Goal: Check status: Check status

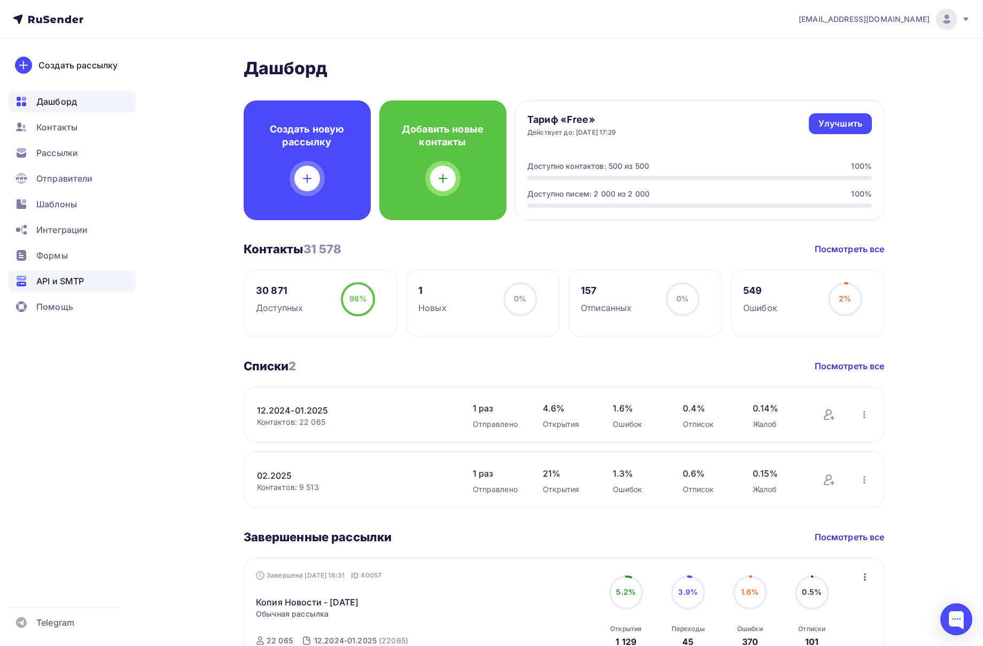
click at [37, 278] on span "API и SMTP" at bounding box center [60, 281] width 48 height 13
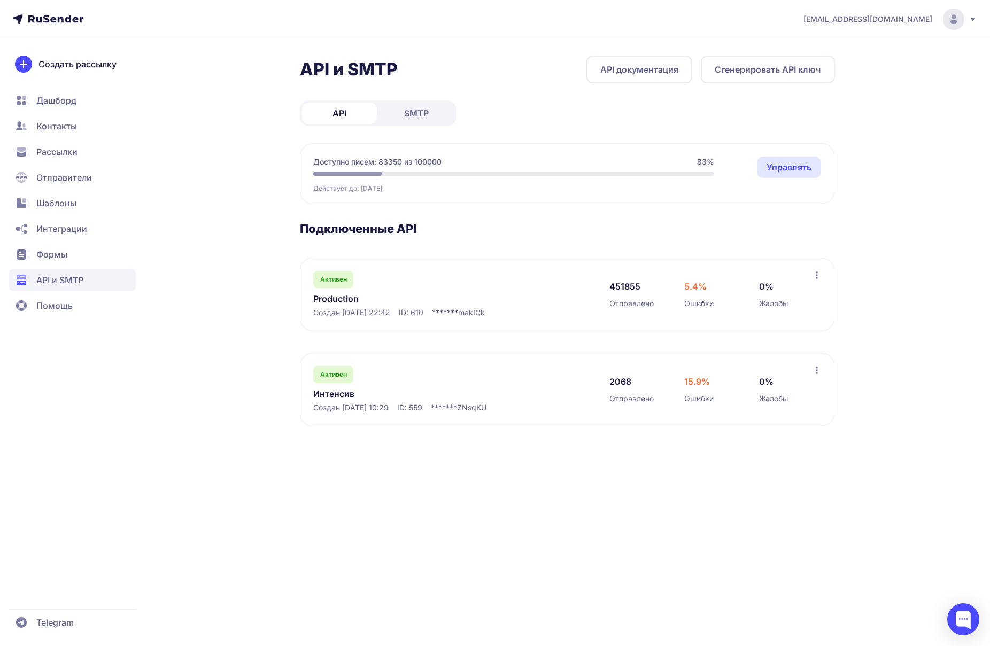
click at [342, 300] on link "Production" at bounding box center [422, 298] width 219 height 13
click at [337, 300] on link "Production" at bounding box center [422, 298] width 219 height 13
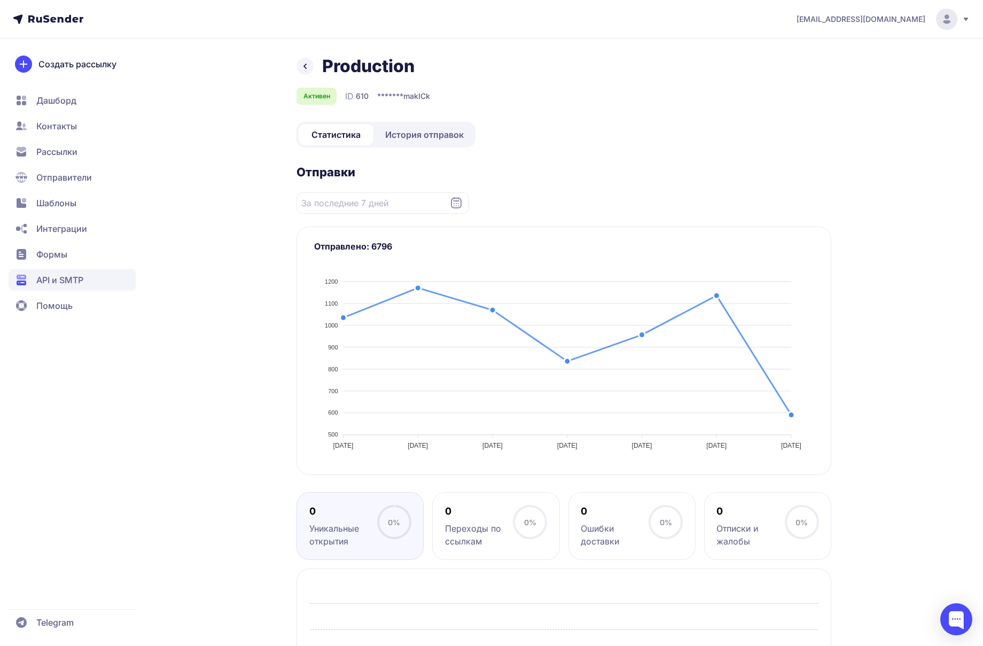
click at [422, 143] on link "История отправок" at bounding box center [425, 134] width 98 height 21
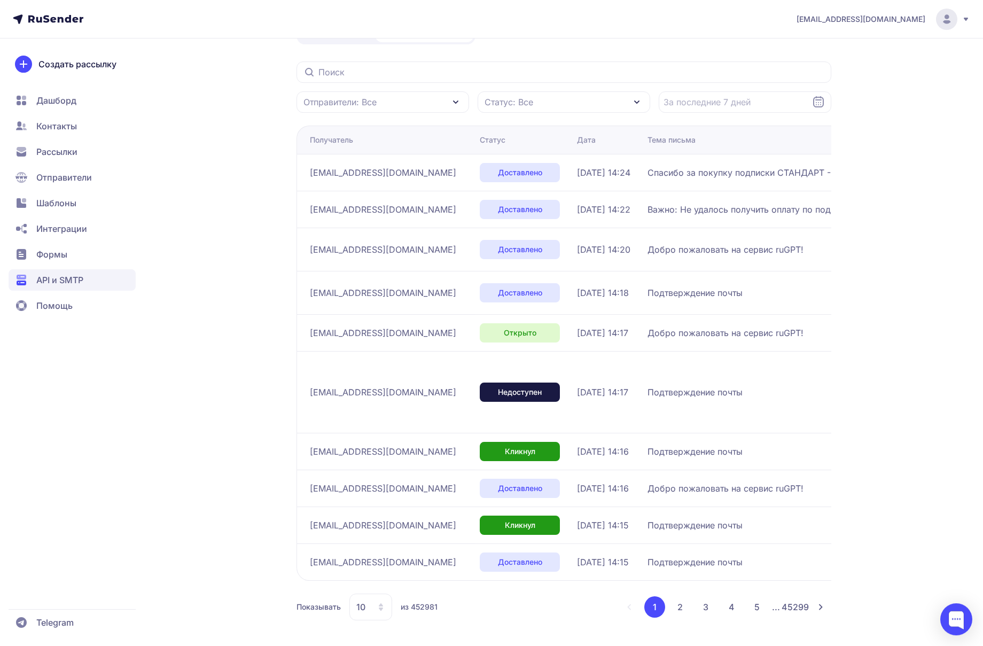
scroll to position [136, 0]
click at [671, 607] on button "2" at bounding box center [679, 606] width 21 height 21
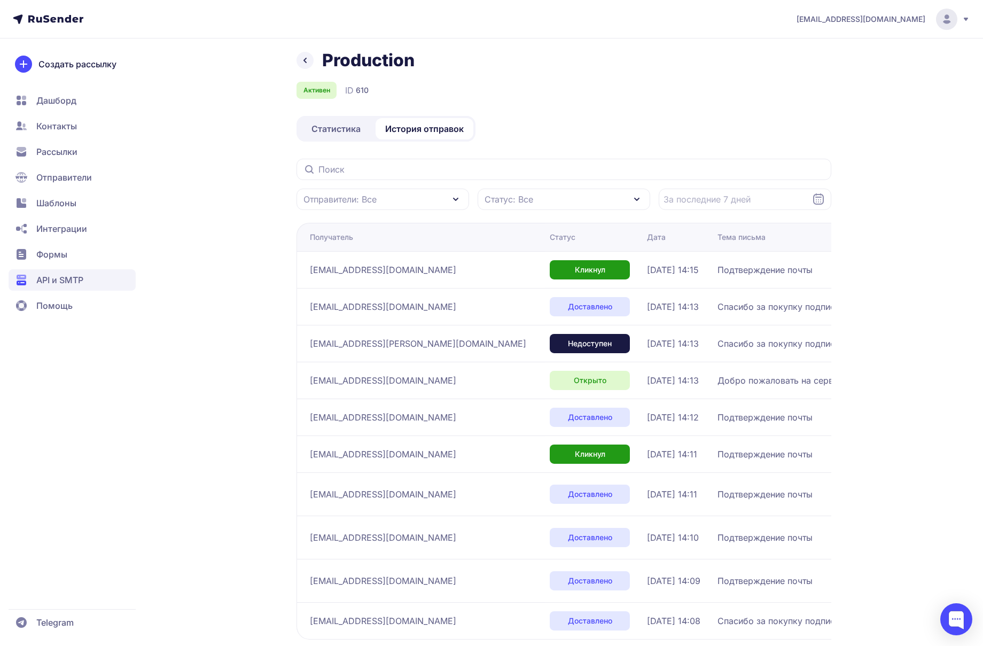
scroll to position [9, 0]
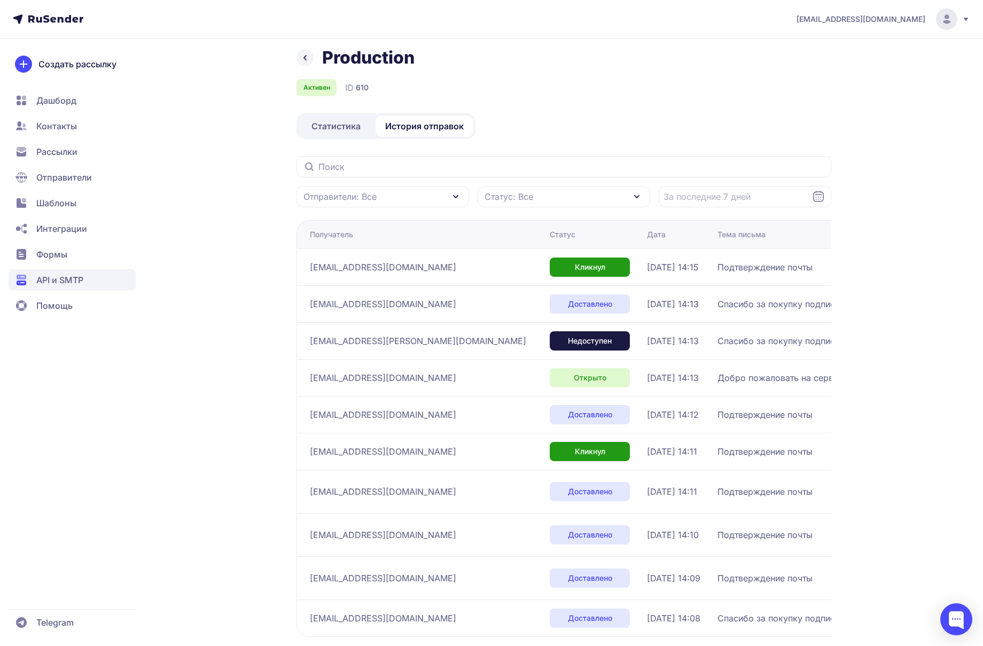
click at [398, 343] on span "fairytailanime.2019@gail.com" at bounding box center [418, 340] width 216 height 13
drag, startPoint x: 398, startPoint y: 343, endPoint x: 407, endPoint y: 348, distance: 11.0
click at [398, 343] on span "fairytailanime.2019@gail.com" at bounding box center [418, 340] width 216 height 13
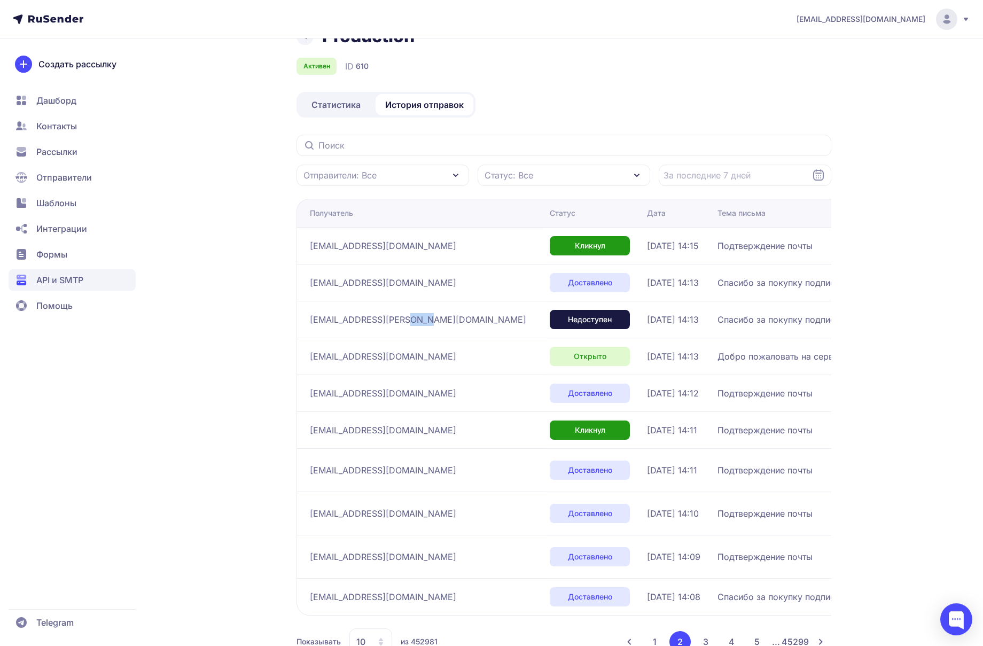
scroll to position [72, 0]
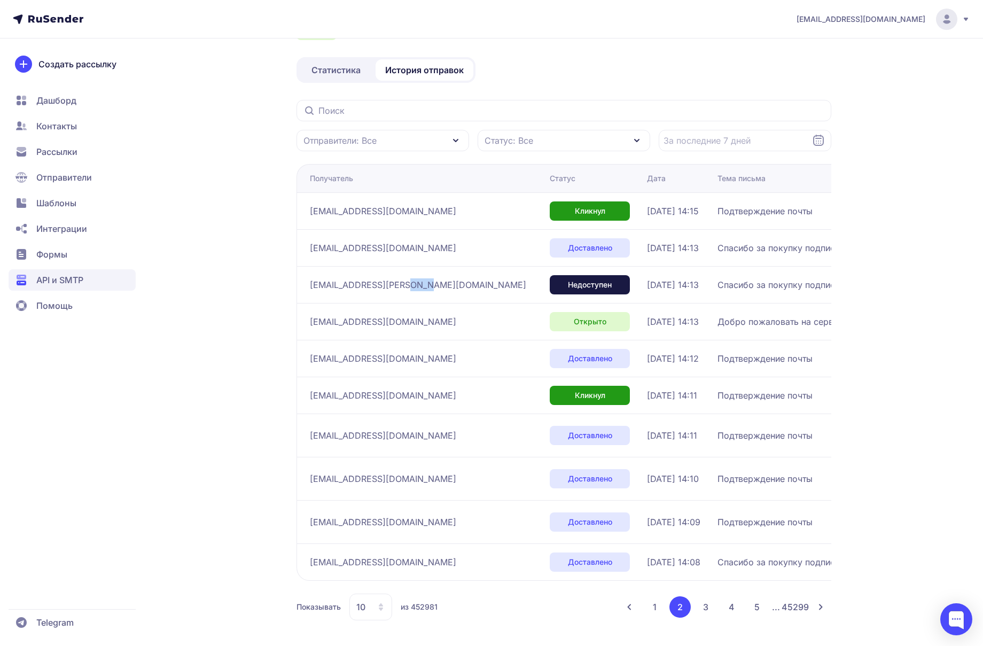
click at [708, 612] on button "3" at bounding box center [705, 606] width 21 height 21
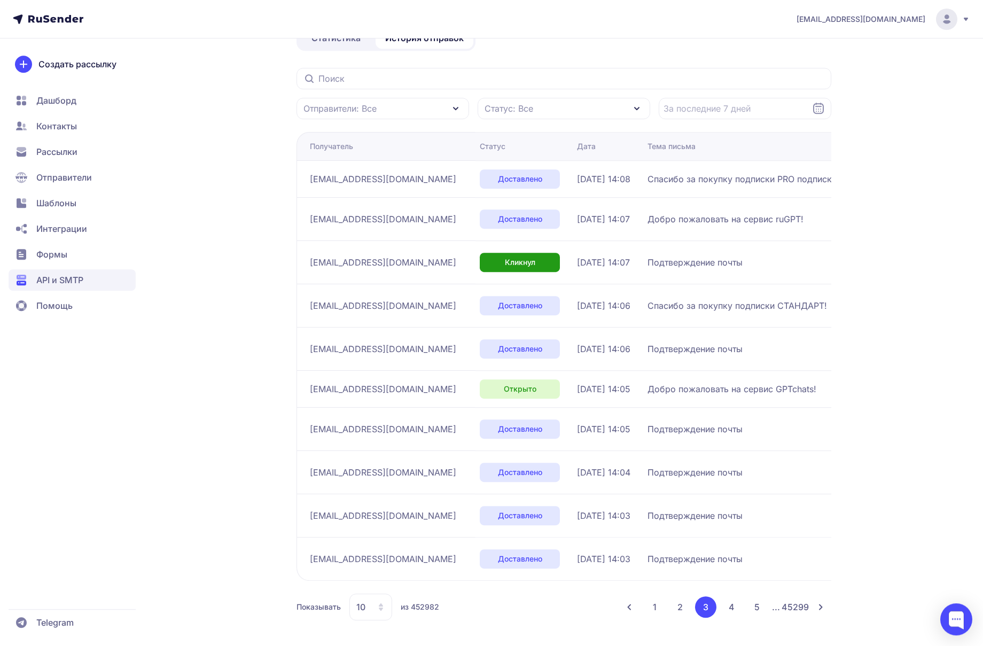
scroll to position [104, 0]
click at [729, 595] on div "Показывать 10 из 452982 1 2 3 4 5 ... 45299" at bounding box center [564, 607] width 535 height 27
click at [729, 607] on button "4" at bounding box center [731, 606] width 21 height 21
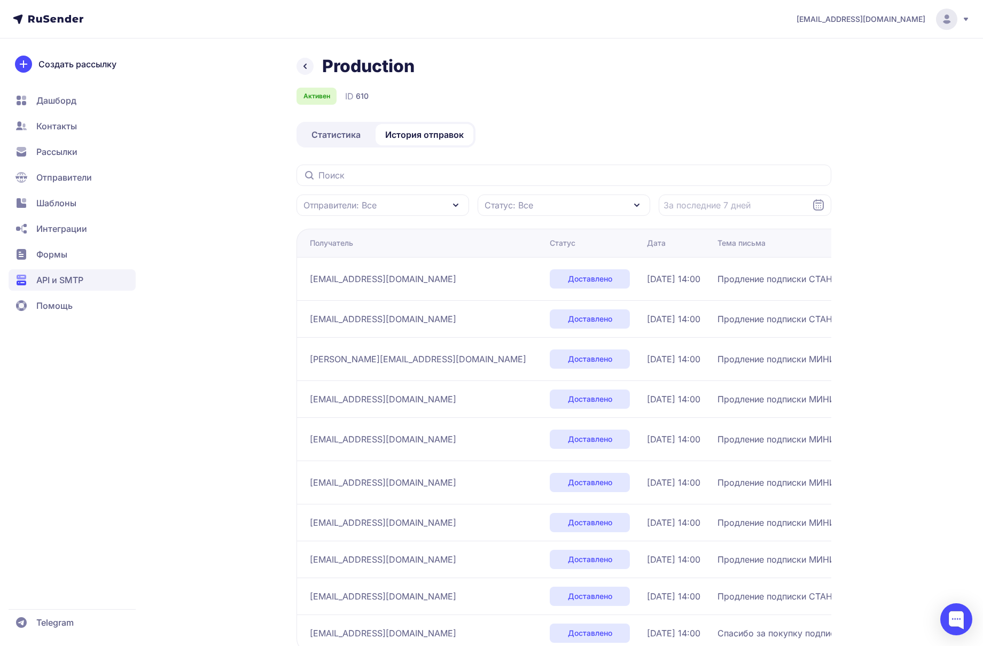
scroll to position [78, 0]
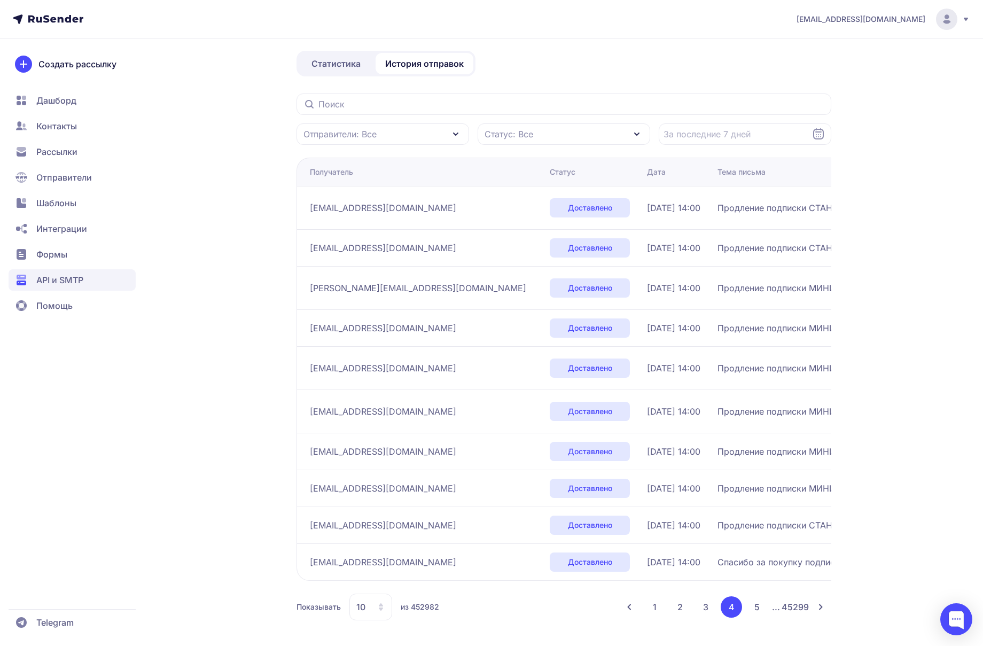
click at [755, 607] on button "5" at bounding box center [756, 606] width 21 height 21
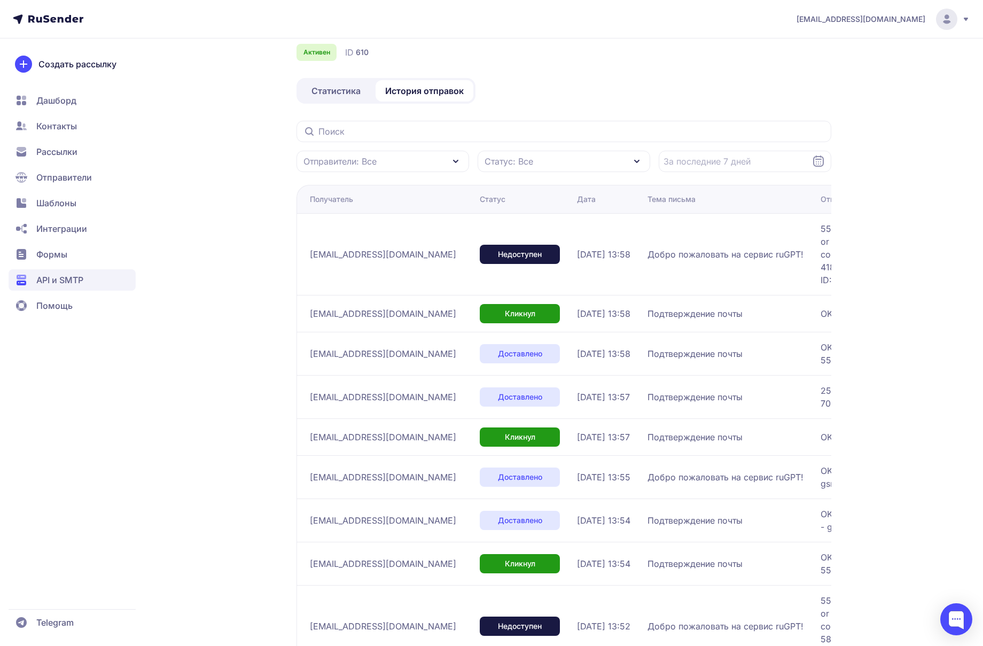
scroll to position [206, 0]
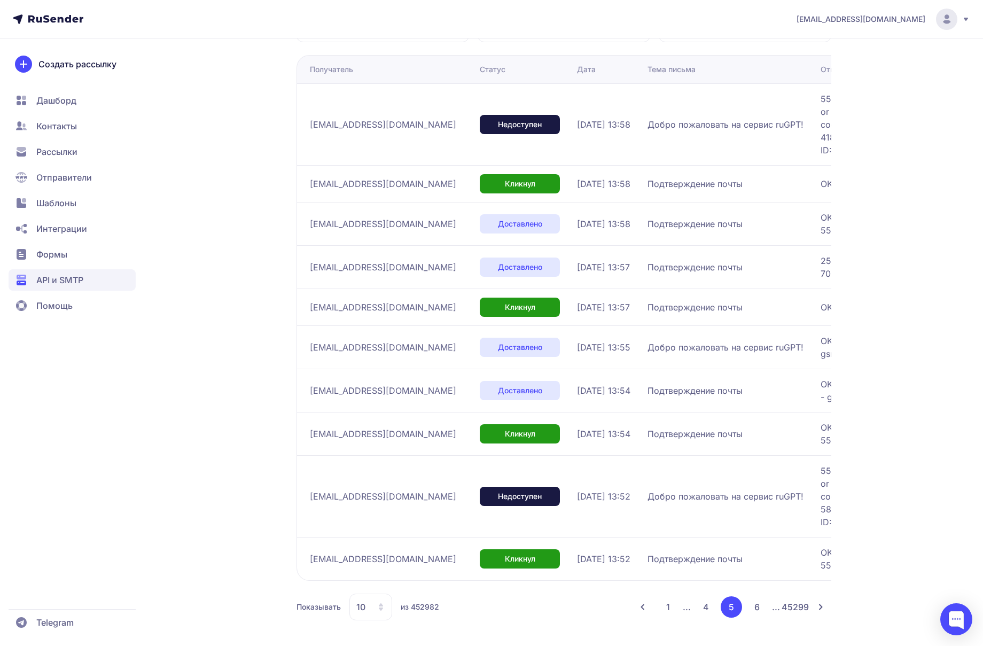
click at [772, 603] on li "6" at bounding box center [776, 607] width 8 height 13
click at [754, 607] on button "6" at bounding box center [756, 606] width 21 height 21
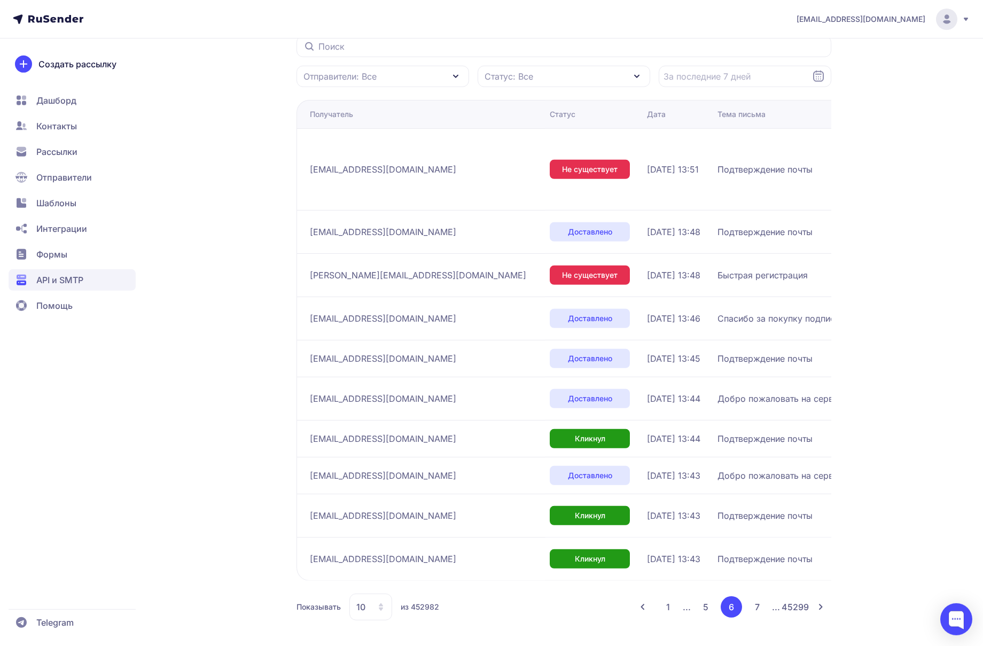
scroll to position [142, 0]
click at [772, 612] on li "7" at bounding box center [776, 607] width 8 height 13
click at [751, 611] on button "7" at bounding box center [756, 606] width 21 height 21
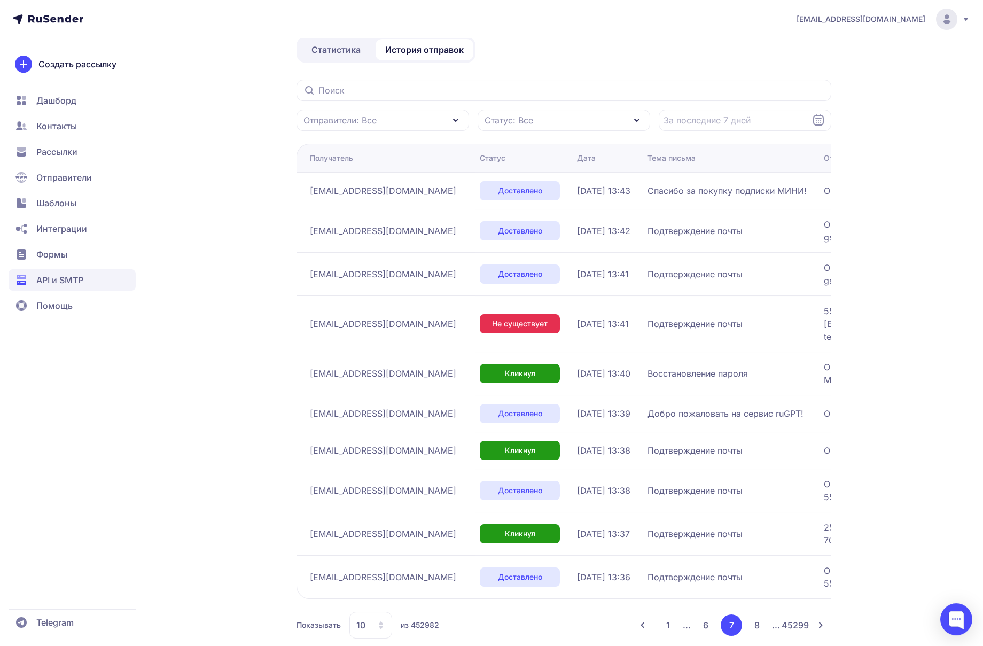
scroll to position [104, 0]
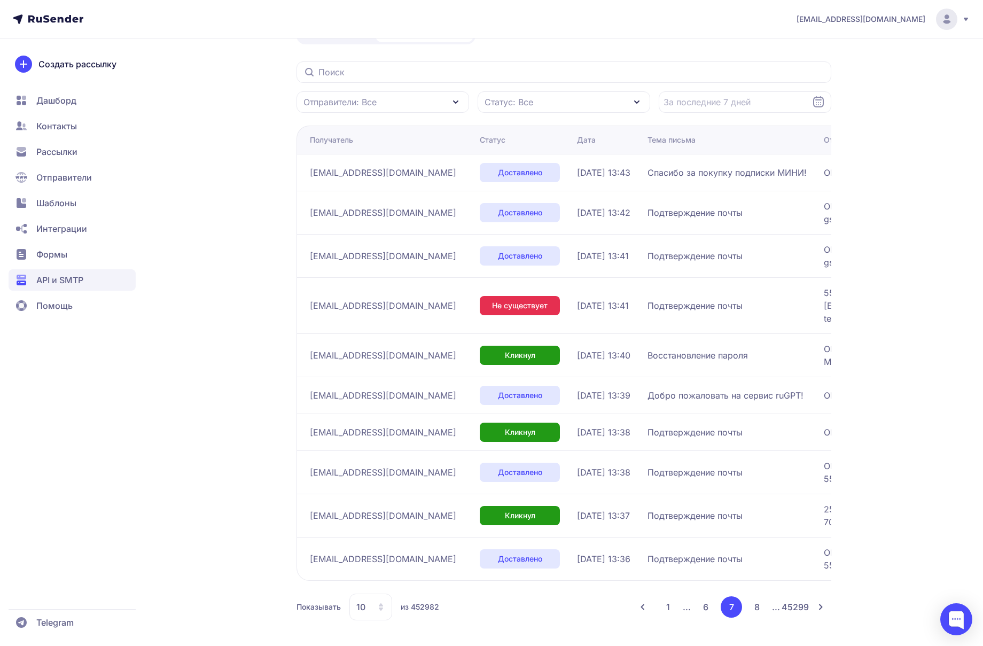
click at [755, 605] on button "8" at bounding box center [756, 606] width 21 height 21
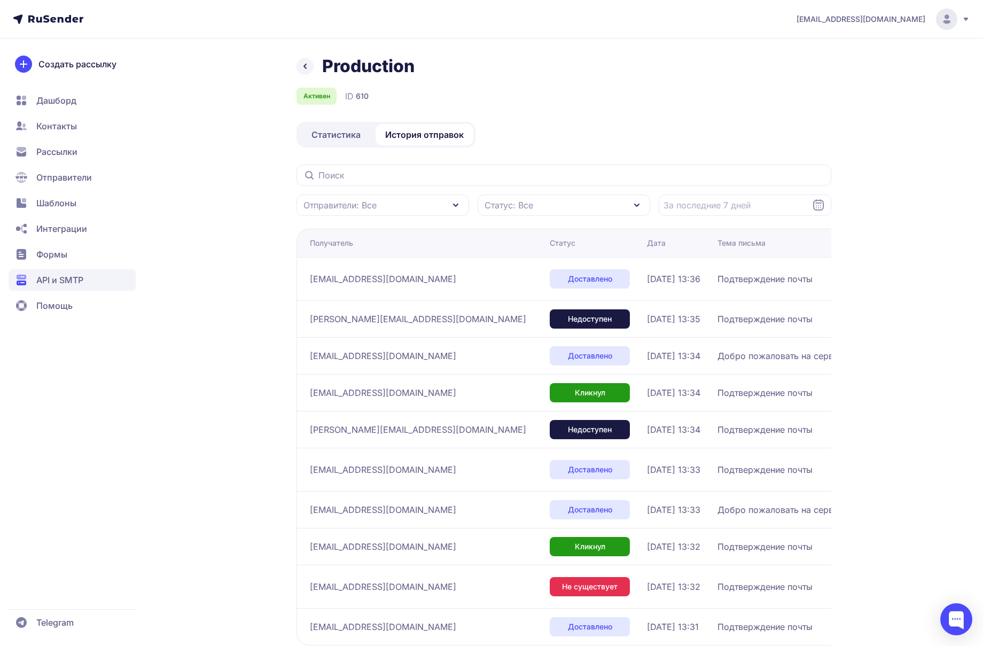
click at [409, 431] on span "ekaterina.baboshina@domrf.ru" at bounding box center [418, 429] width 216 height 13
click at [416, 305] on td "ekaterina.baboshina@domrf.ru" at bounding box center [421, 318] width 249 height 37
click at [406, 317] on span "ekaterina.baboshina@domrf.ru" at bounding box center [418, 319] width 216 height 13
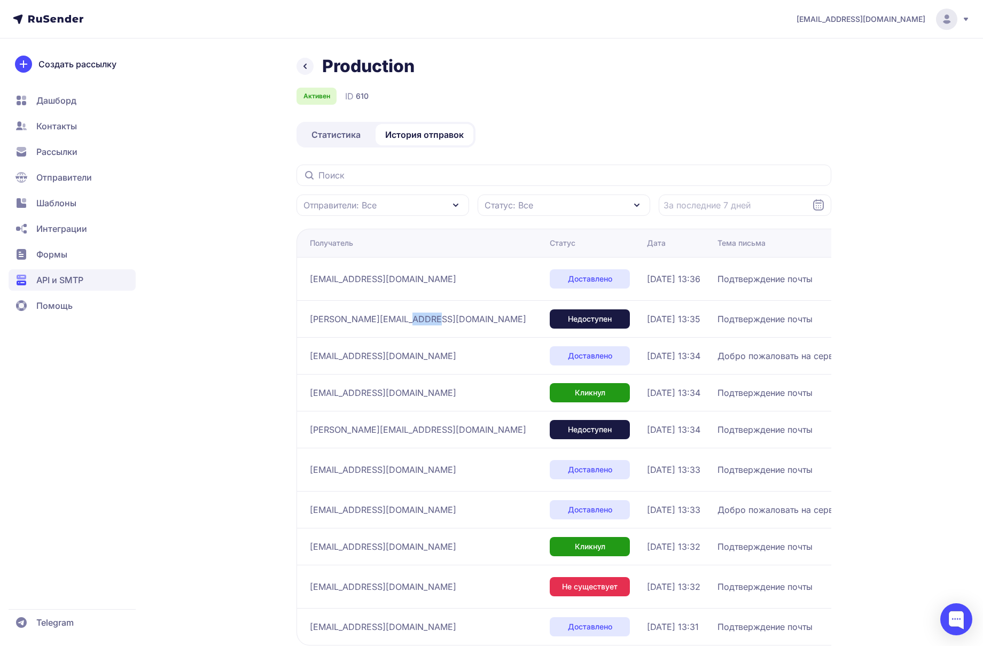
click at [406, 317] on span "ekaterina.baboshina@domrf.ru" at bounding box center [418, 319] width 216 height 13
drag, startPoint x: 308, startPoint y: 433, endPoint x: 431, endPoint y: 448, distance: 123.3
click at [419, 446] on td "ekaterina.baboshina@domrf.ru" at bounding box center [421, 429] width 249 height 37
click at [431, 448] on td "jonny.r0ger@yandex.com" at bounding box center [421, 469] width 249 height 43
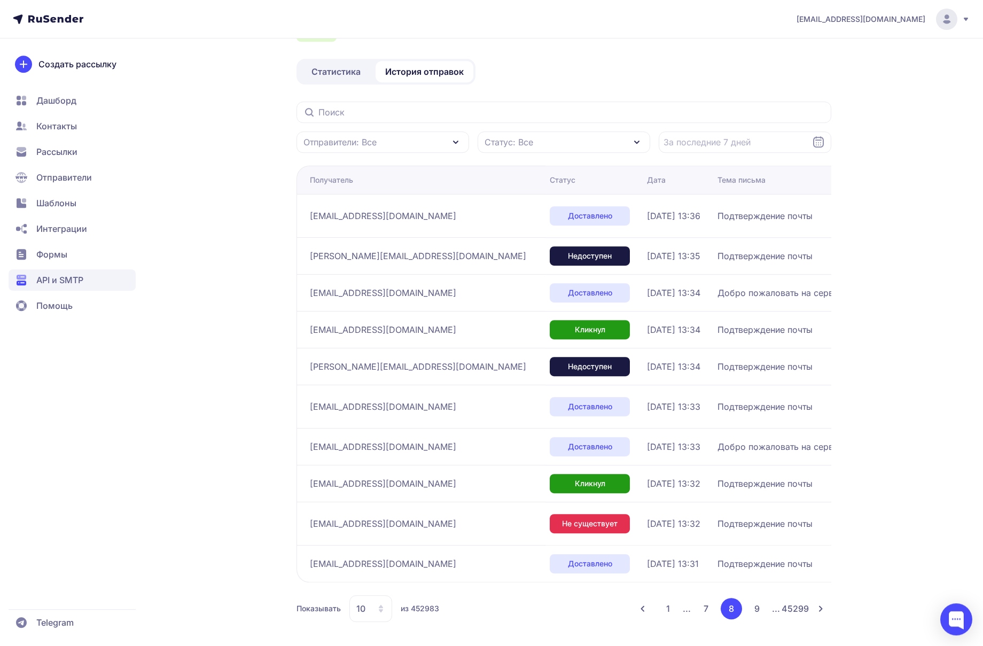
scroll to position [63, 0]
click at [755, 612] on button "9" at bounding box center [756, 608] width 21 height 21
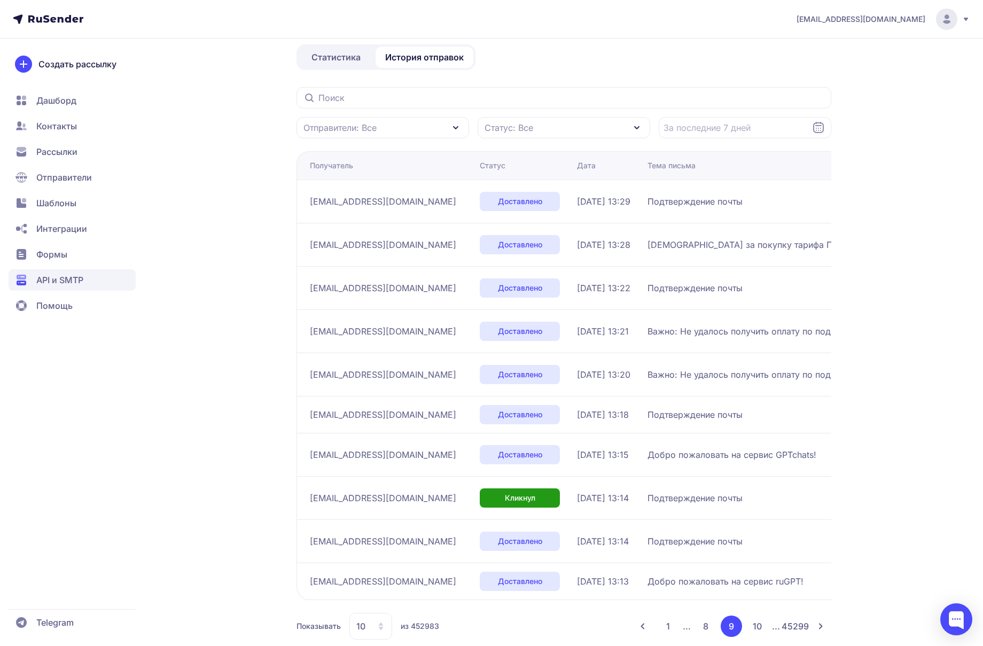
scroll to position [104, 0]
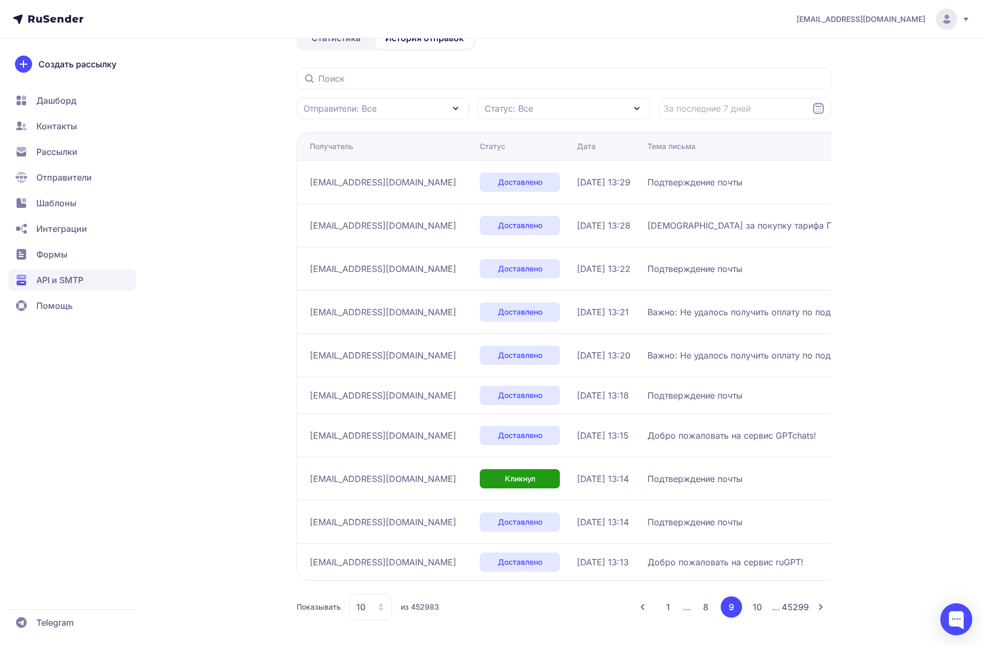
click at [754, 612] on button "10" at bounding box center [756, 606] width 21 height 21
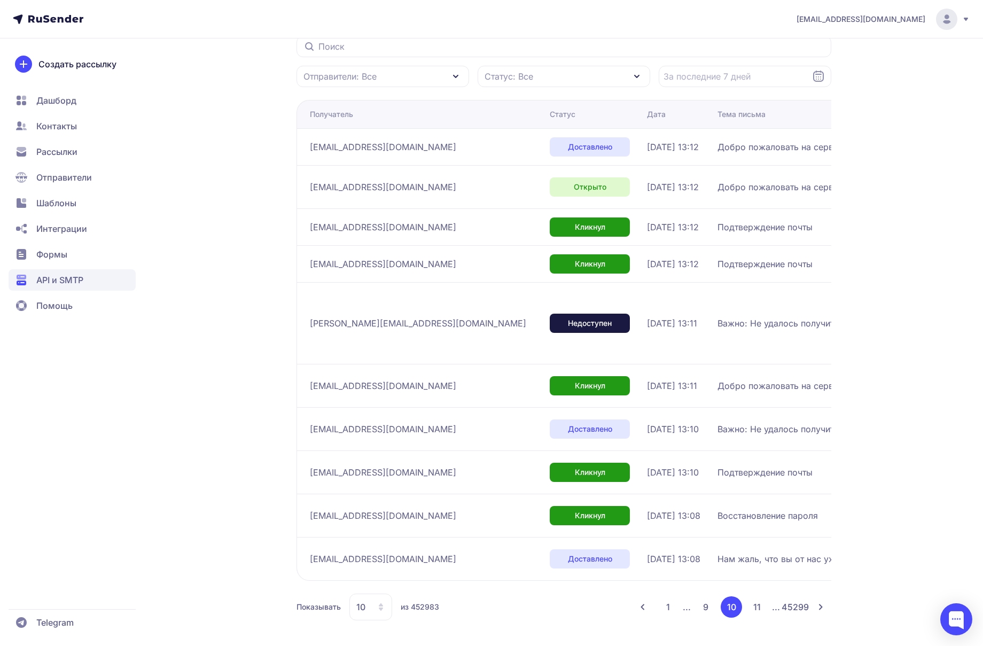
scroll to position [161, 0]
click at [918, 441] on div "antonlarichev@gmail.com Production Активен ID 610 Статистика История отправок О…" at bounding box center [491, 258] width 983 height 775
